Goal: Transaction & Acquisition: Purchase product/service

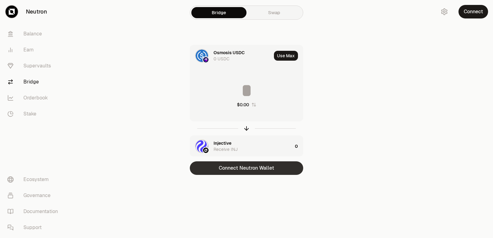
click at [257, 172] on button "Connect Neutron Wallet" at bounding box center [246, 169] width 113 height 14
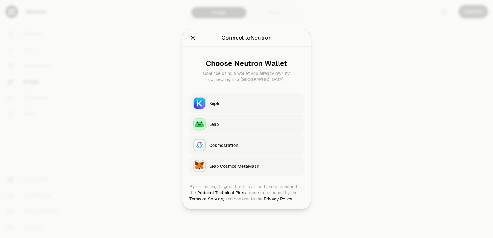
click at [223, 102] on div "Keplr" at bounding box center [254, 103] width 91 height 6
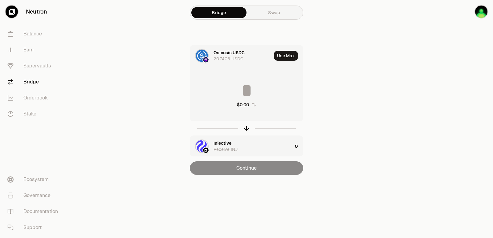
click at [221, 81] on div "$0.00" at bounding box center [246, 95] width 113 height 54
click at [245, 93] on input at bounding box center [246, 90] width 113 height 19
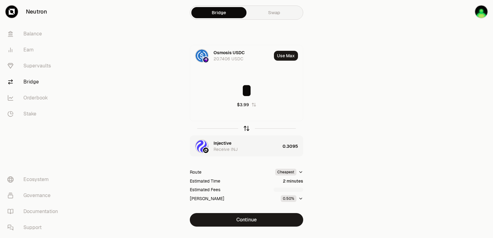
type input "*"
click at [246, 129] on icon "button" at bounding box center [246, 128] width 7 height 7
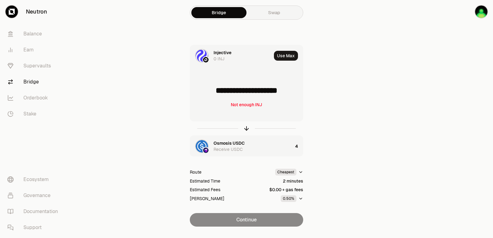
drag, startPoint x: 293, startPoint y: 89, endPoint x: 220, endPoint y: 98, distance: 73.0
click at [220, 98] on input "**********" at bounding box center [246, 90] width 113 height 19
type input "******"
click at [246, 127] on icon "button" at bounding box center [246, 128] width 7 height 7
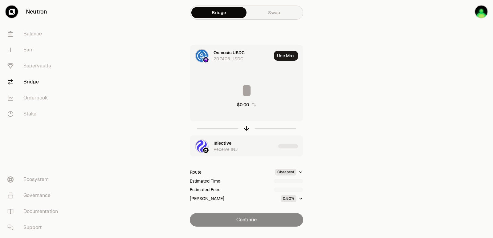
click at [227, 145] on div "Injective" at bounding box center [223, 143] width 18 height 6
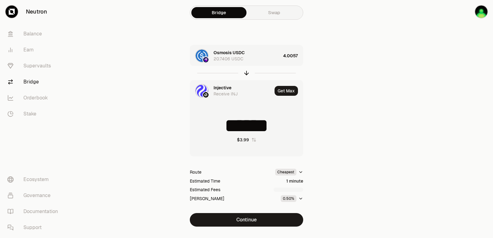
click at [216, 88] on div "Injective" at bounding box center [223, 88] width 18 height 6
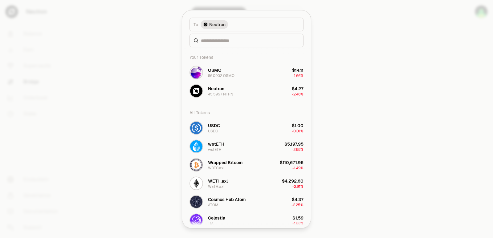
click at [218, 94] on div "To token Select To token. To Neutron Your Tokens OSMO 86.0902 OSMO $14.11 -1.66…" at bounding box center [246, 119] width 129 height 218
click at [215, 42] on input at bounding box center [250, 40] width 99 height 6
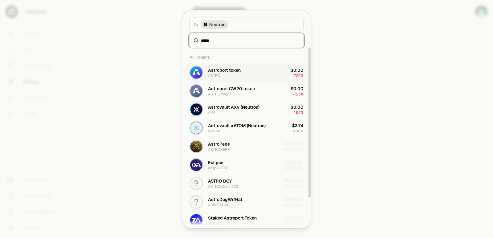
type input "*****"
click at [216, 78] on div "ASTRO" at bounding box center [214, 75] width 12 height 5
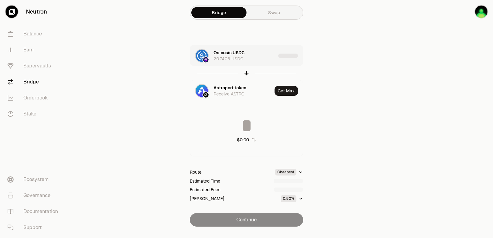
click at [263, 60] on div "Osmosis USDC 20.7406 USDC" at bounding box center [245, 56] width 62 height 12
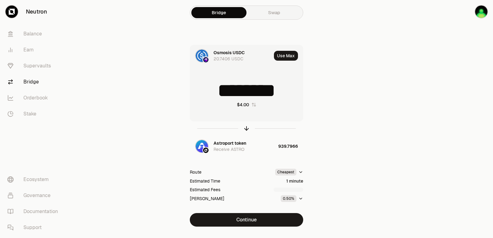
drag, startPoint x: 290, startPoint y: 90, endPoint x: 252, endPoint y: 92, distance: 38.3
click at [252, 92] on input "********" at bounding box center [246, 90] width 113 height 19
type input "****"
click at [245, 129] on icon "button" at bounding box center [246, 128] width 7 height 7
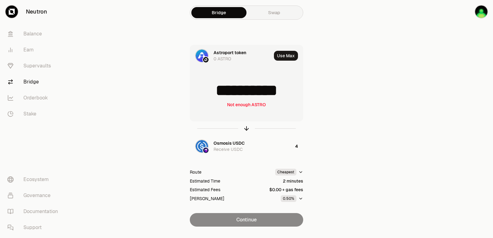
drag, startPoint x: 295, startPoint y: 90, endPoint x: 212, endPoint y: 89, distance: 82.7
click at [212, 89] on input "**********" at bounding box center [246, 90] width 113 height 19
type input "***"
click at [247, 128] on icon "button" at bounding box center [246, 128] width 7 height 7
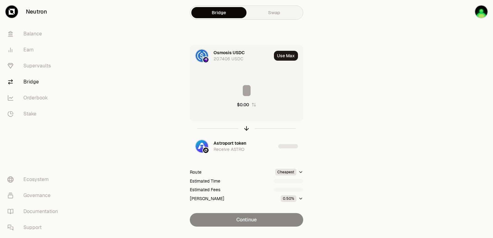
click at [247, 88] on input at bounding box center [246, 90] width 113 height 19
click at [247, 88] on input "********" at bounding box center [246, 90] width 113 height 19
click at [247, 88] on input "*" at bounding box center [246, 90] width 113 height 19
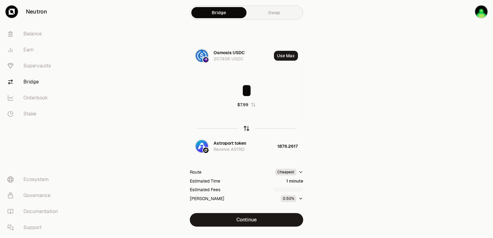
type input "*"
click at [248, 129] on icon "button" at bounding box center [246, 128] width 7 height 7
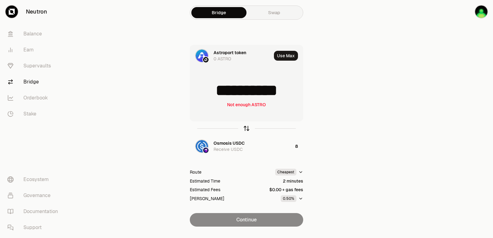
click at [244, 129] on icon "button" at bounding box center [246, 128] width 7 height 7
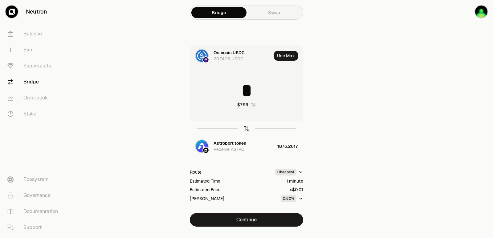
click at [244, 130] on icon "button" at bounding box center [246, 128] width 7 height 7
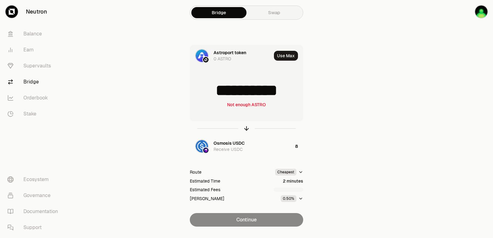
scroll to position [1, 0]
drag, startPoint x: 293, startPoint y: 95, endPoint x: 216, endPoint y: 97, distance: 76.5
click at [216, 97] on input "**********" at bounding box center [246, 90] width 113 height 19
type input "****"
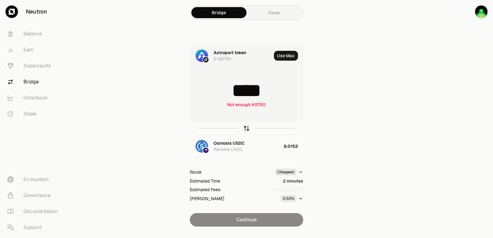
click at [246, 128] on icon "button" at bounding box center [246, 128] width 7 height 7
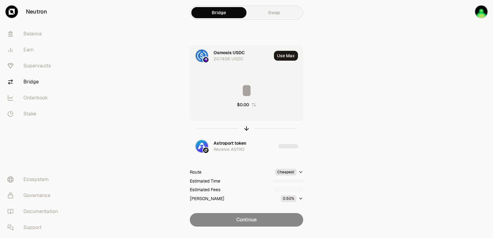
click at [235, 93] on input at bounding box center [246, 90] width 113 height 19
click at [235, 92] on input "********" at bounding box center [246, 90] width 113 height 19
click at [235, 92] on input "*" at bounding box center [246, 90] width 113 height 19
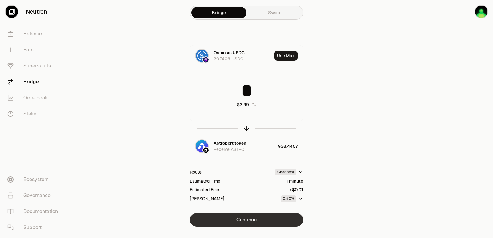
type input "*"
click at [254, 217] on button "Continue" at bounding box center [246, 220] width 113 height 14
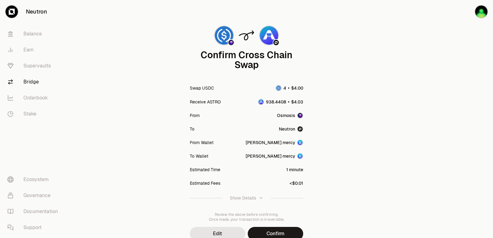
scroll to position [51, 0]
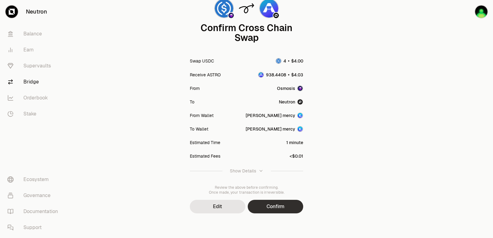
click at [282, 201] on button "Confirm" at bounding box center [276, 207] width 56 height 14
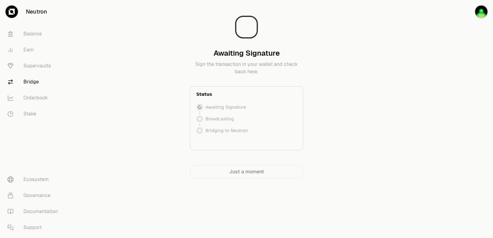
scroll to position [0, 0]
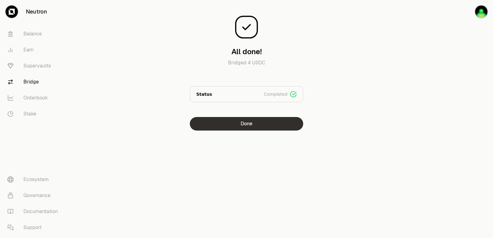
click at [236, 119] on button "Done" at bounding box center [246, 124] width 113 height 14
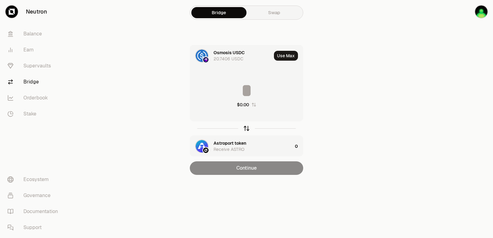
click at [246, 127] on icon "button" at bounding box center [246, 128] width 7 height 7
click at [289, 56] on button "Use Max" at bounding box center [286, 56] width 24 height 10
type input "**********"
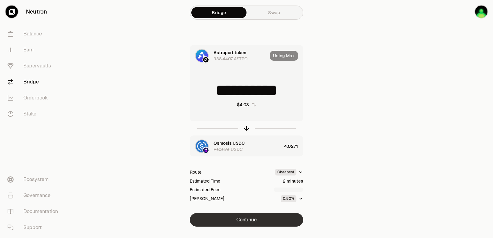
click at [259, 218] on button "Continue" at bounding box center [246, 220] width 113 height 14
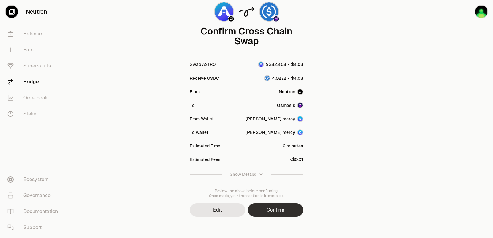
scroll to position [51, 0]
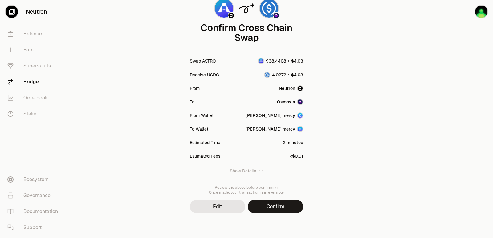
click at [283, 214] on div "Confirm Cross Chain Swap Swap ASTRO Receive USDC From Neutron To Osmosis From W…" at bounding box center [247, 93] width 222 height 289
click at [278, 206] on button "Confirm" at bounding box center [276, 207] width 56 height 14
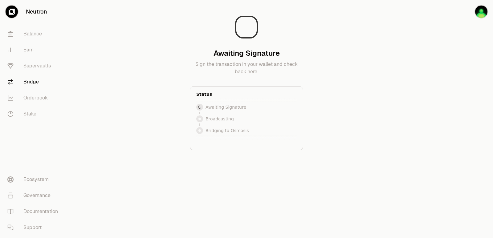
scroll to position [0, 0]
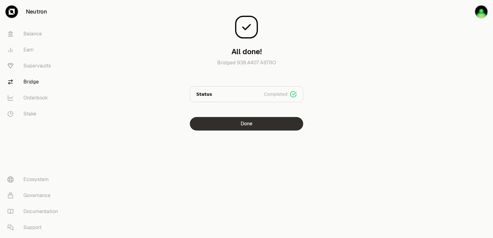
click at [235, 125] on button "Done" at bounding box center [246, 124] width 113 height 14
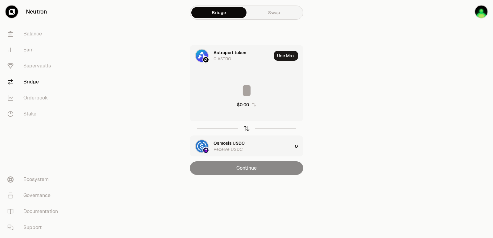
click at [244, 129] on icon "button" at bounding box center [246, 128] width 7 height 7
click at [225, 143] on div "Astroport token" at bounding box center [230, 143] width 33 height 6
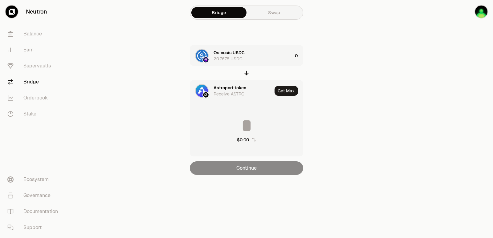
click at [226, 86] on div "Astroport token" at bounding box center [230, 88] width 33 height 6
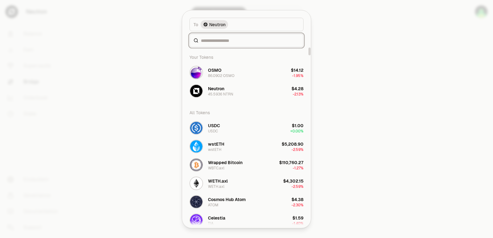
click at [218, 38] on input at bounding box center [250, 40] width 99 height 6
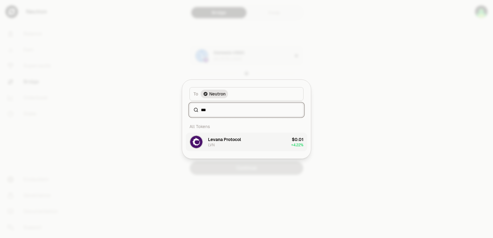
type input "***"
click at [225, 142] on div "Levana Protocol" at bounding box center [224, 140] width 33 height 6
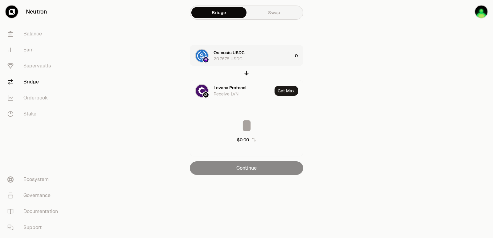
click at [255, 58] on div "Osmosis USDC 20.7678 USDC" at bounding box center [253, 56] width 79 height 12
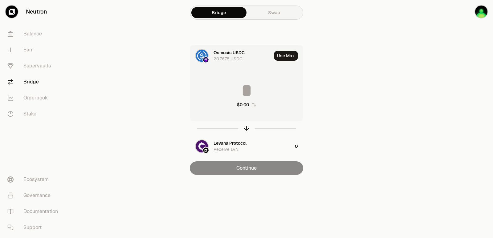
click at [250, 93] on input at bounding box center [246, 90] width 113 height 19
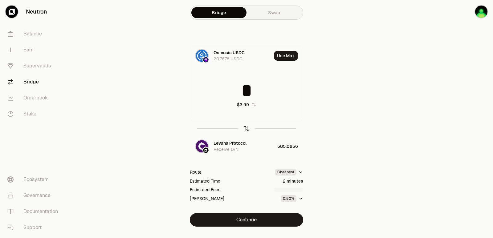
type input "*"
click at [246, 128] on icon "button" at bounding box center [246, 128] width 7 height 7
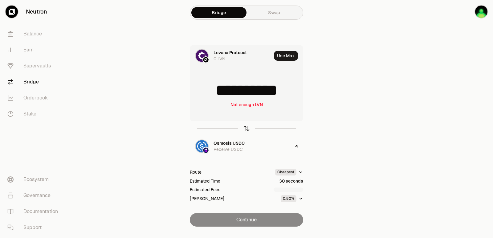
click at [245, 128] on icon "button" at bounding box center [246, 128] width 7 height 7
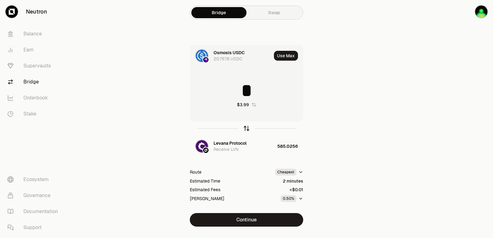
click at [245, 129] on icon "button" at bounding box center [246, 128] width 7 height 7
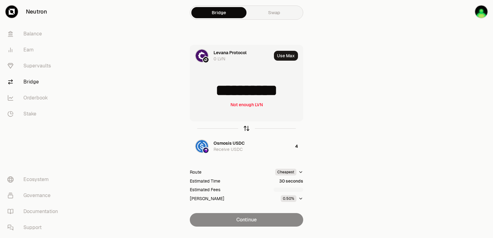
click at [245, 129] on icon "button" at bounding box center [246, 128] width 7 height 7
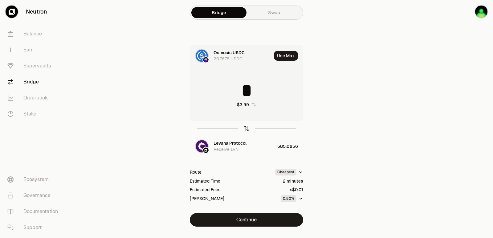
click at [243, 129] on icon "button" at bounding box center [246, 128] width 7 height 7
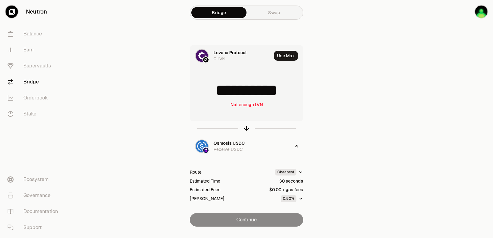
click at [243, 129] on div at bounding box center [246, 129] width 113 height 14
type input "**********"
click at [225, 143] on div "Osmosis USDC" at bounding box center [229, 143] width 31 height 6
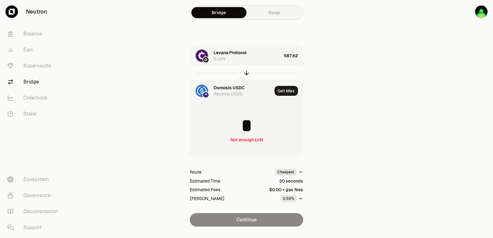
drag, startPoint x: 390, startPoint y: 140, endPoint x: 387, endPoint y: 138, distance: 3.3
click at [389, 139] on main "Bridge Swap Levana Protocol 0 LVN 587.62 Osmosis USDC Receive USDC Get Max * No…" at bounding box center [281, 126] width 424 height 252
click at [231, 51] on div "Levana Protocol" at bounding box center [230, 53] width 33 height 6
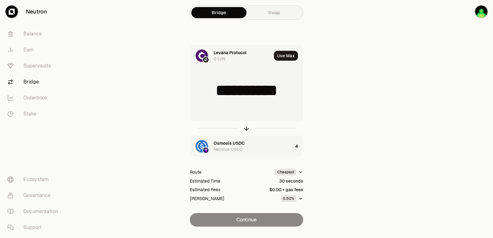
click at [231, 51] on div "Levana Protocol" at bounding box center [230, 53] width 33 height 6
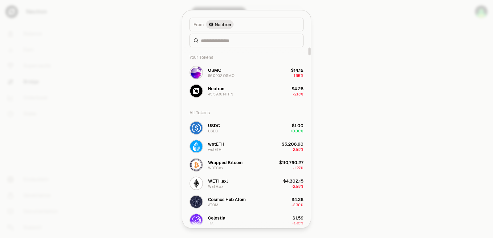
click at [219, 45] on div at bounding box center [247, 41] width 114 height 14
click at [406, 161] on div at bounding box center [246, 119] width 493 height 238
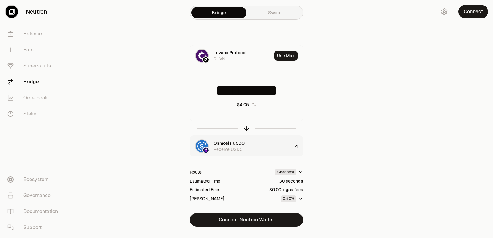
type input "*********"
